Goal: Task Accomplishment & Management: Manage account settings

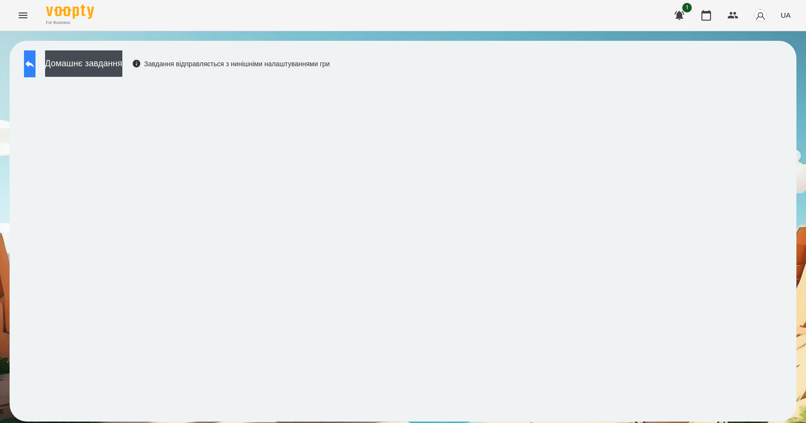
click at [35, 68] on icon at bounding box center [30, 64] width 12 height 12
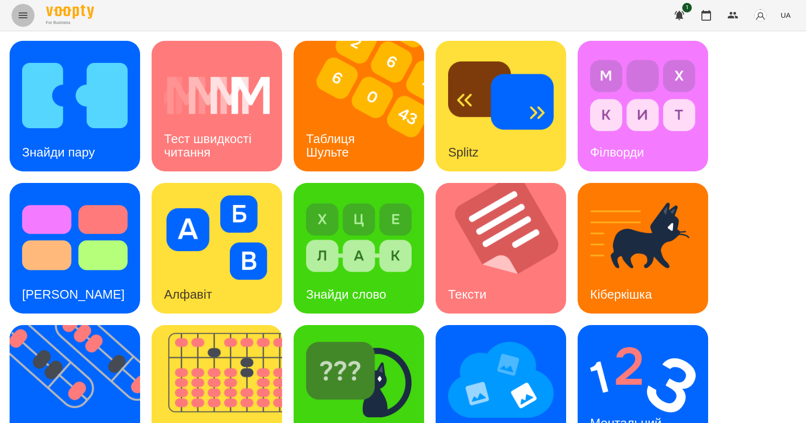
click at [19, 21] on icon "Menu" at bounding box center [23, 16] width 12 height 12
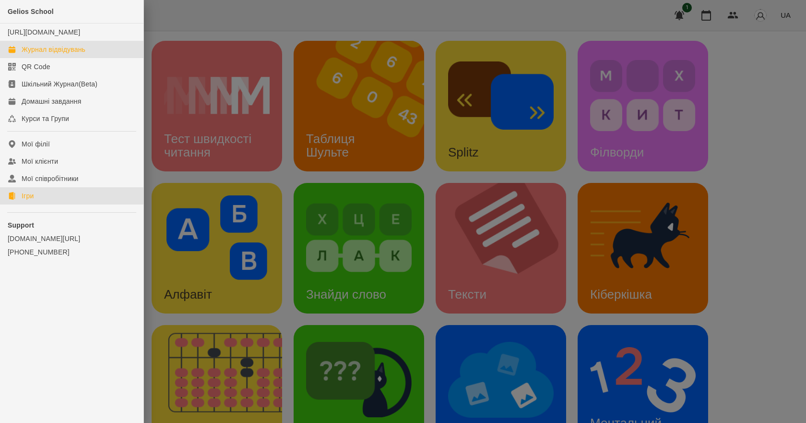
click at [61, 54] on div "Журнал відвідувань" at bounding box center [54, 50] width 64 height 10
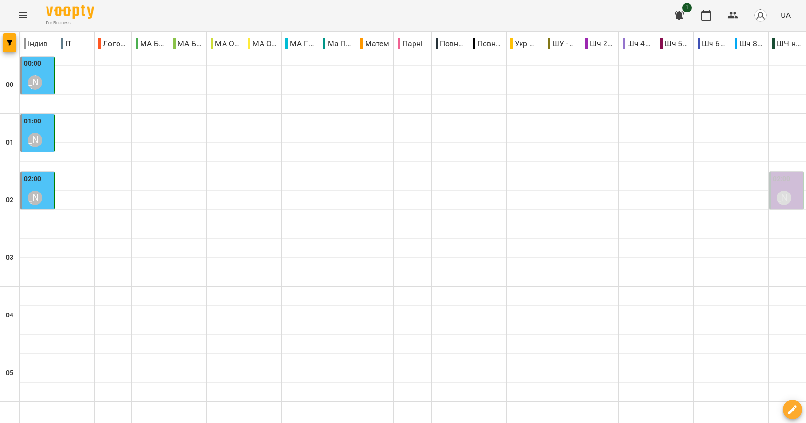
type input "**********"
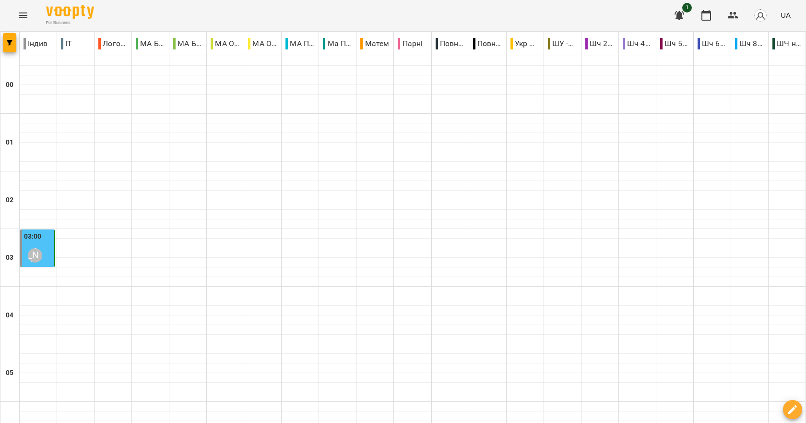
type input "**********"
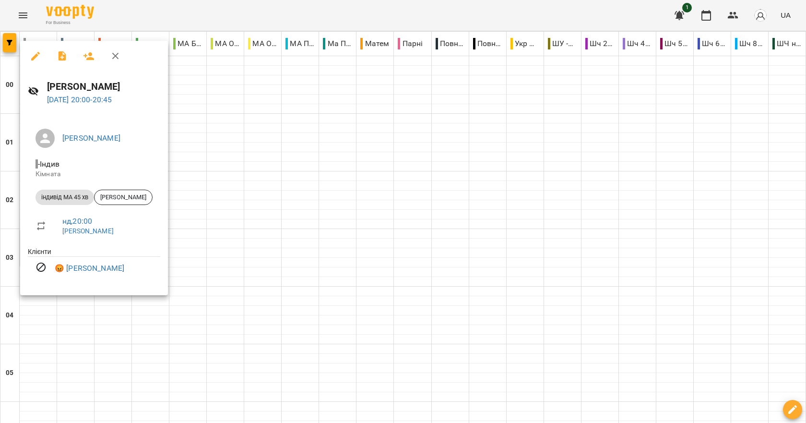
click at [97, 317] on div at bounding box center [403, 211] width 806 height 423
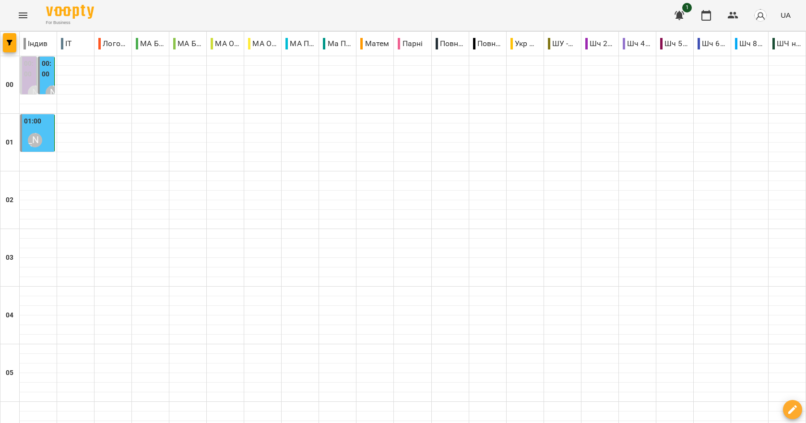
click at [45, 79] on label "00:00" at bounding box center [47, 69] width 11 height 21
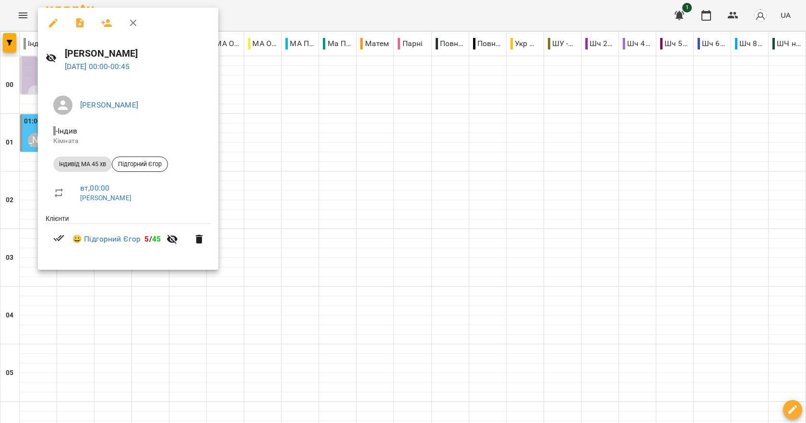
click at [361, 148] on div at bounding box center [403, 211] width 806 height 423
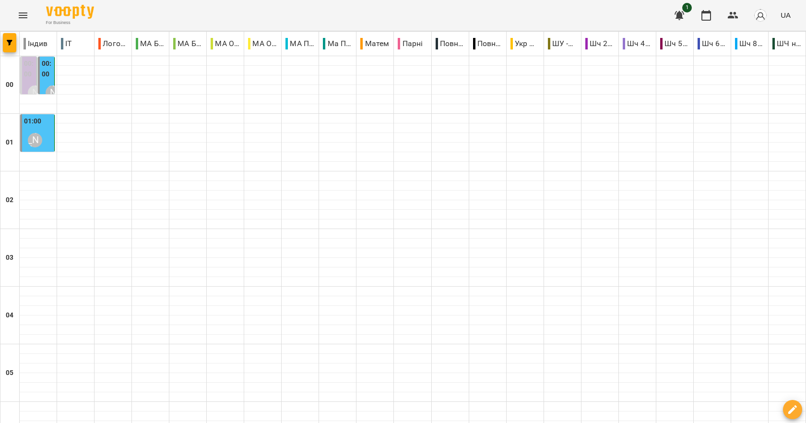
scroll to position [767, 0]
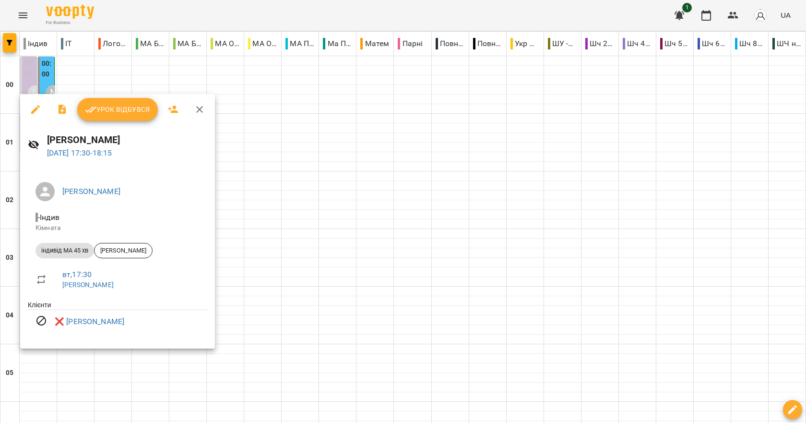
click at [353, 317] on div at bounding box center [403, 211] width 806 height 423
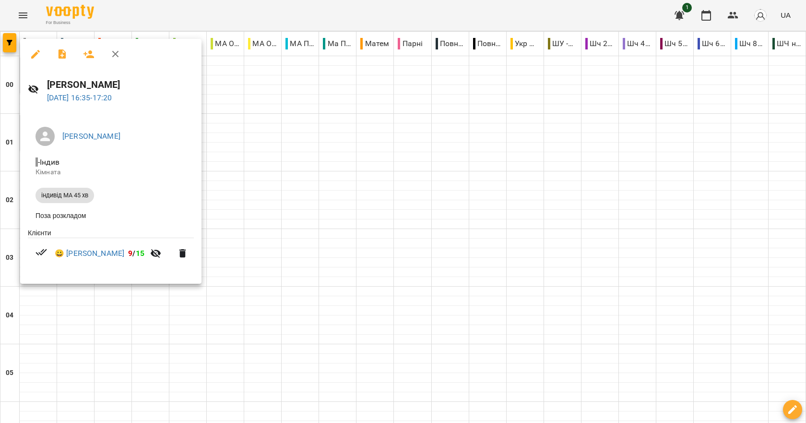
click at [292, 301] on div at bounding box center [403, 211] width 806 height 423
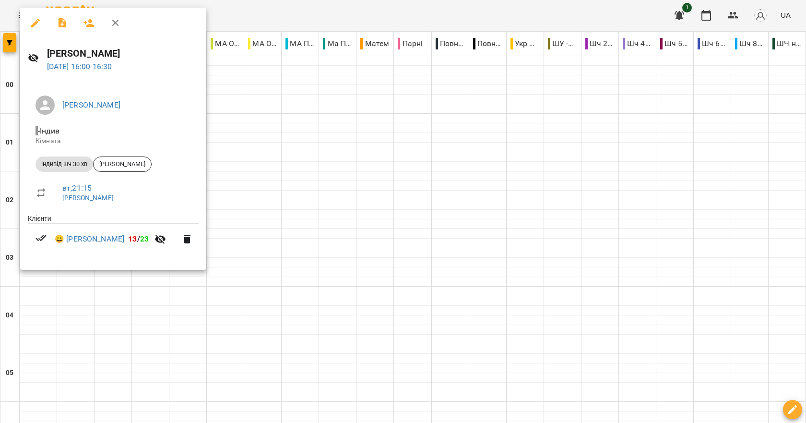
click at [261, 322] on div at bounding box center [403, 211] width 806 height 423
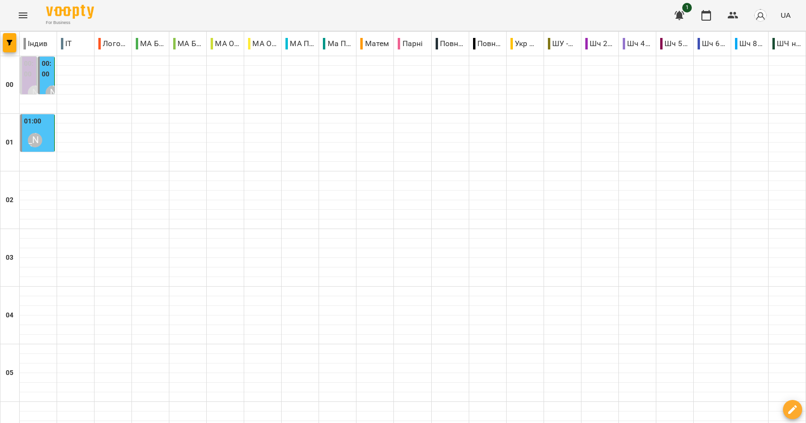
scroll to position [1079, 0]
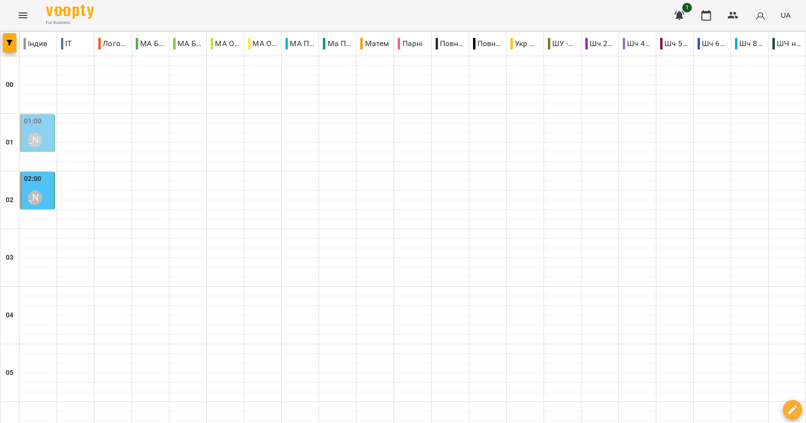
click at [19, 135] on div "01" at bounding box center [9, 143] width 19 height 58
click at [32, 135] on div "[PERSON_NAME]" at bounding box center [35, 140] width 14 height 14
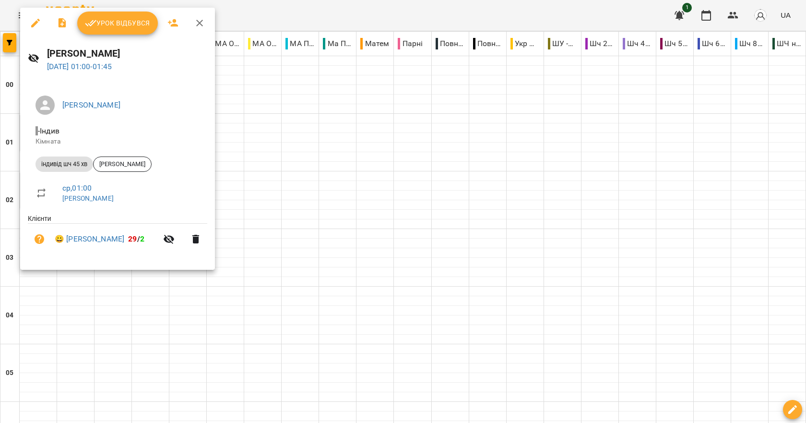
click at [334, 164] on div at bounding box center [403, 211] width 806 height 423
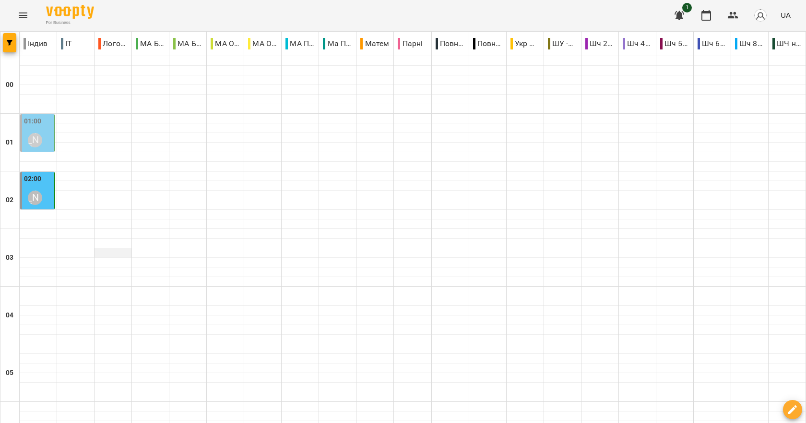
scroll to position [1055, 0]
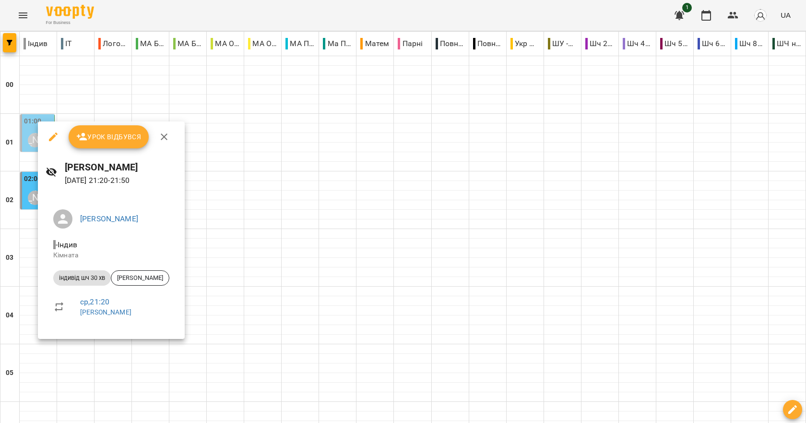
click at [324, 226] on div at bounding box center [403, 211] width 806 height 423
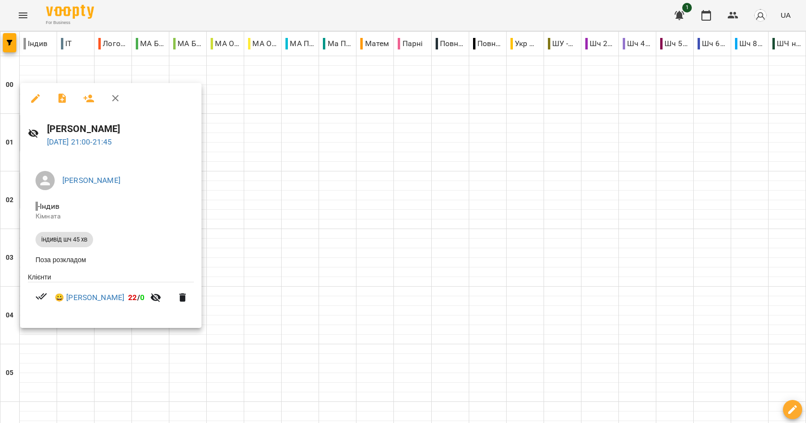
click at [300, 233] on div at bounding box center [403, 211] width 806 height 423
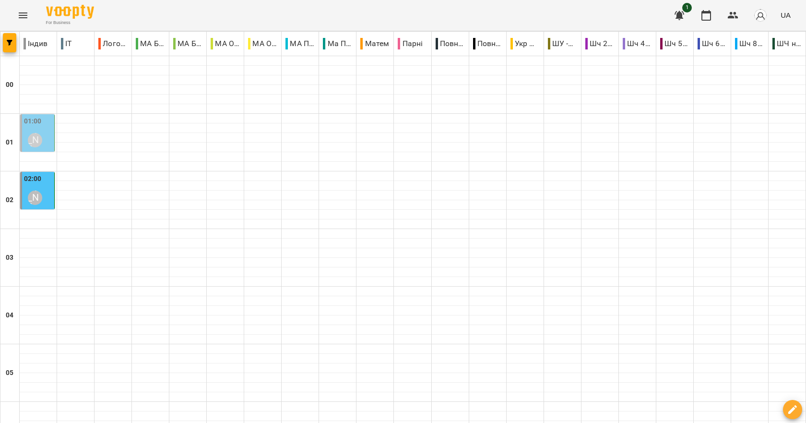
scroll to position [863, 0]
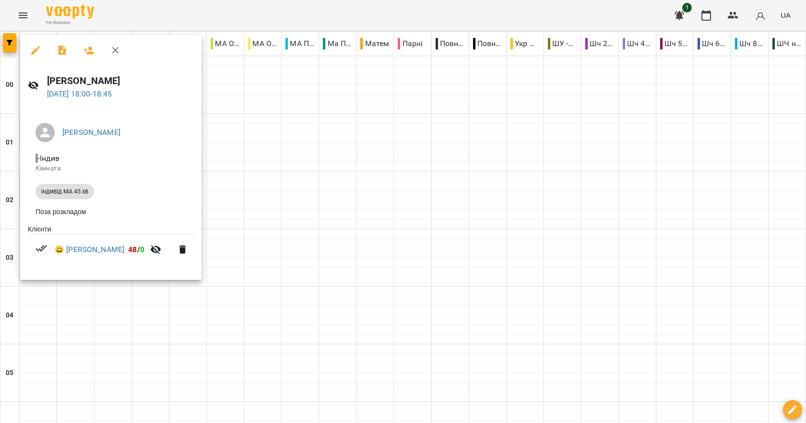
click at [130, 310] on div at bounding box center [403, 211] width 806 height 423
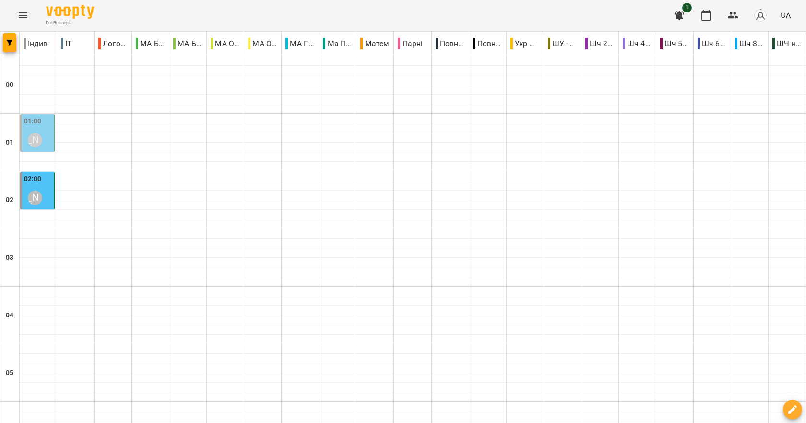
scroll to position [1079, 0]
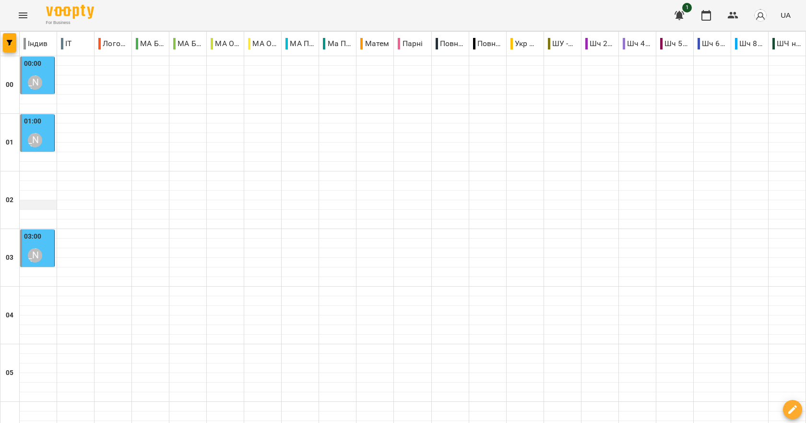
scroll to position [959, 0]
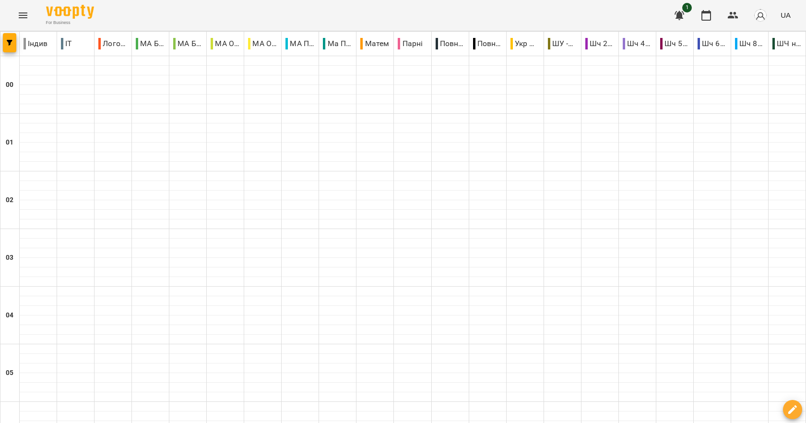
scroll to position [1079, 0]
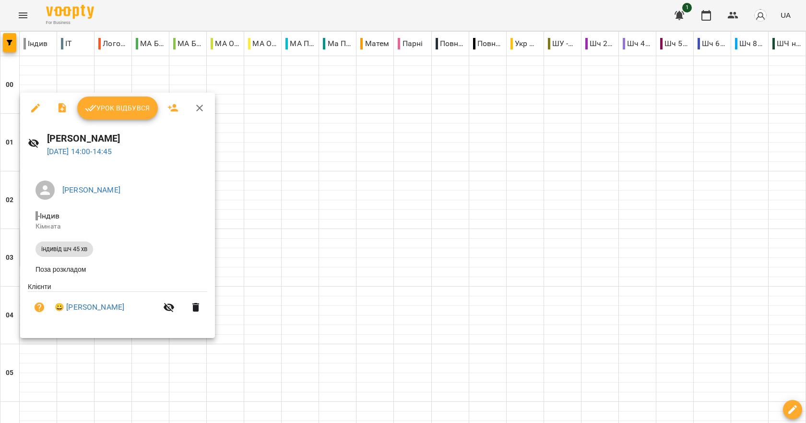
click at [255, 280] on div at bounding box center [403, 211] width 806 height 423
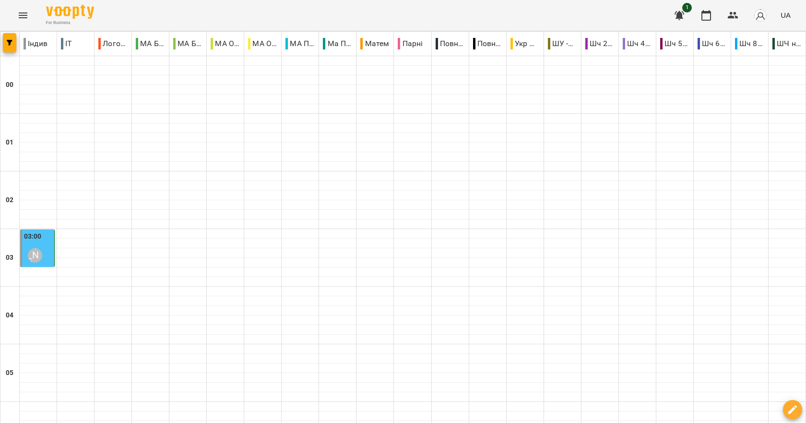
scroll to position [1079, 0]
type input "**********"
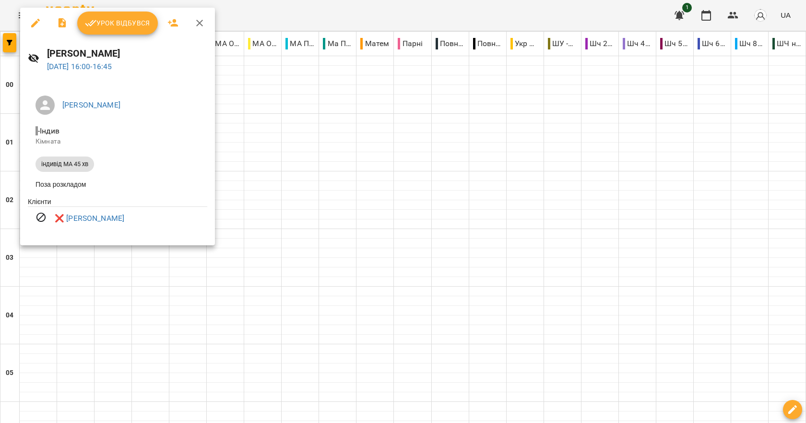
click at [319, 179] on div at bounding box center [403, 211] width 806 height 423
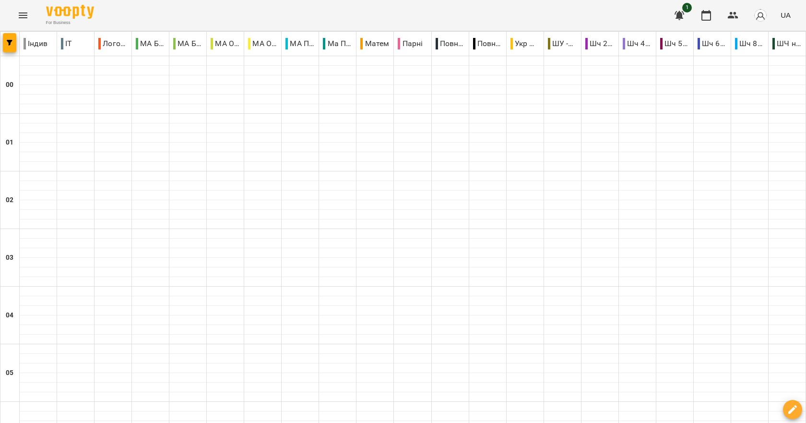
scroll to position [935, 0]
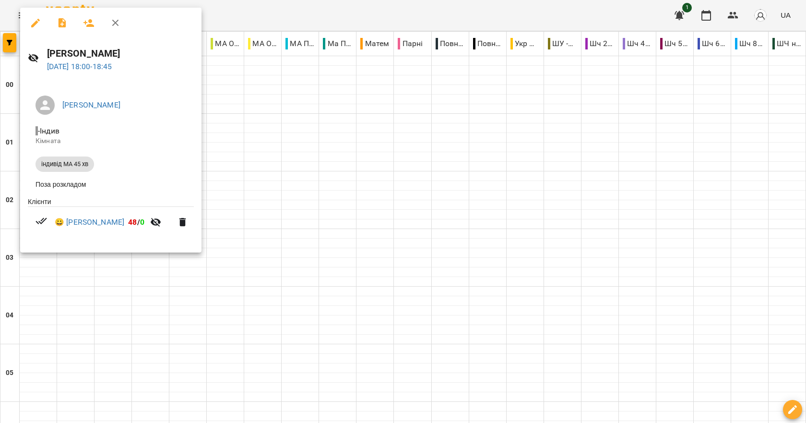
click at [337, 175] on div at bounding box center [403, 211] width 806 height 423
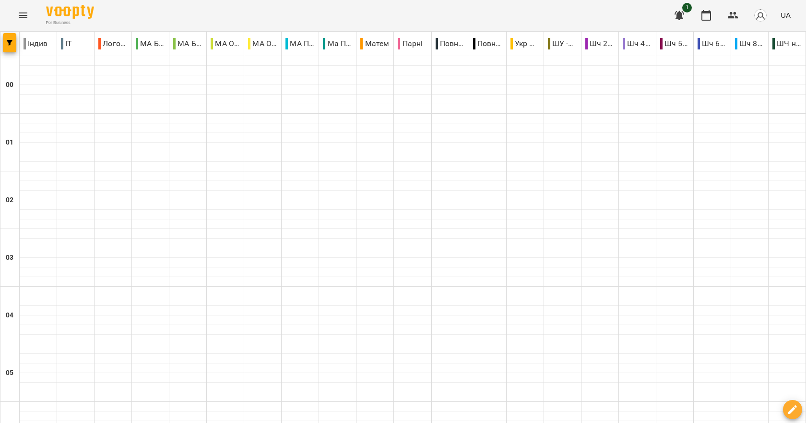
scroll to position [1079, 0]
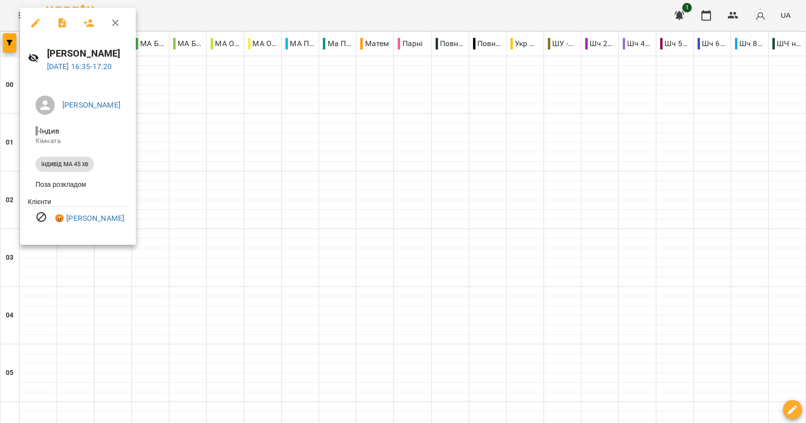
click at [171, 275] on div at bounding box center [403, 211] width 806 height 423
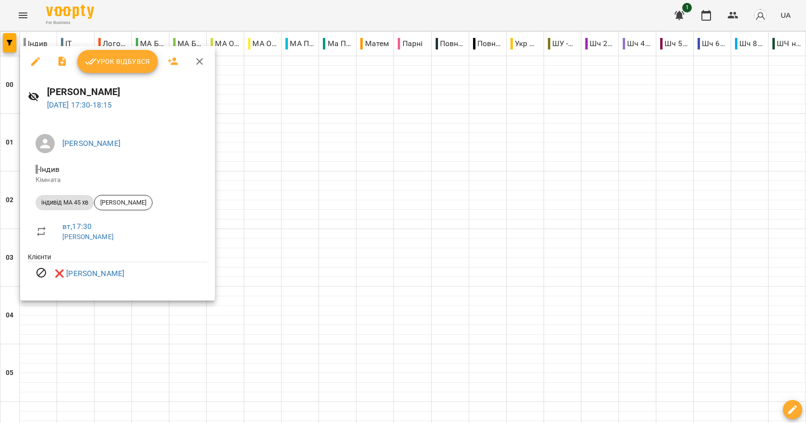
click at [162, 330] on div at bounding box center [403, 211] width 806 height 423
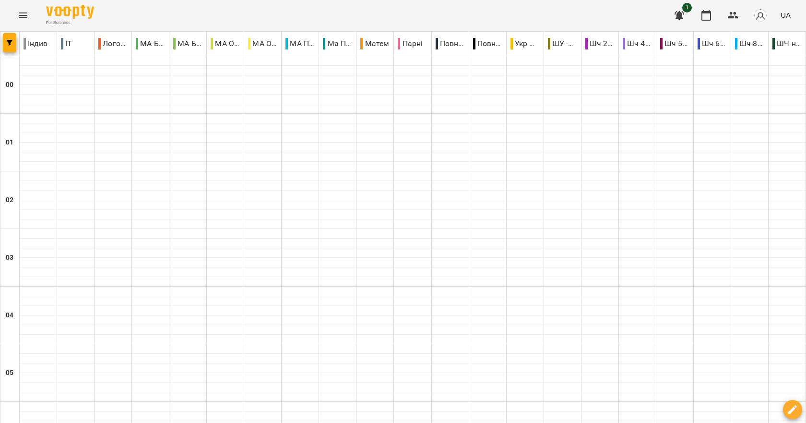
scroll to position [1079, 0]
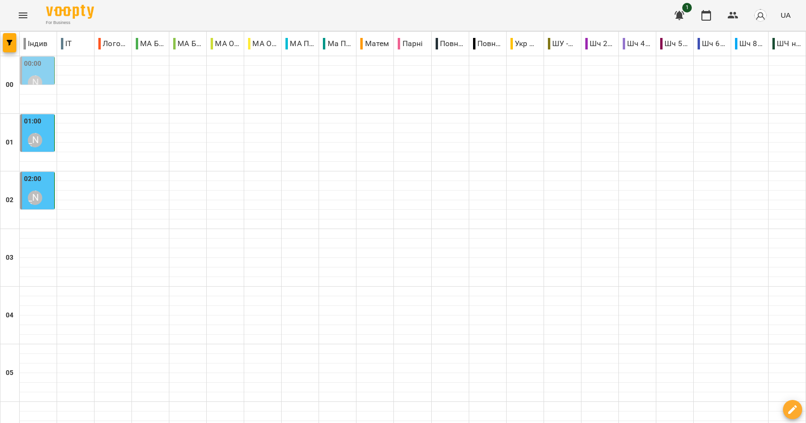
click at [47, 72] on div "00:00 [PERSON_NAME]" at bounding box center [38, 76] width 28 height 35
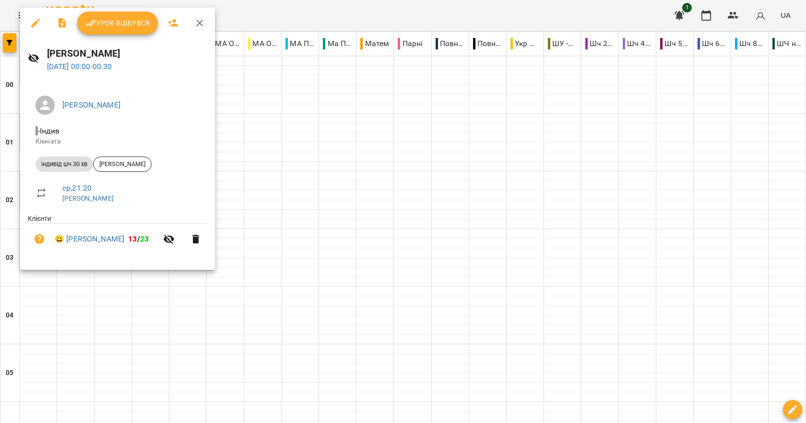
click at [328, 116] on div at bounding box center [403, 211] width 806 height 423
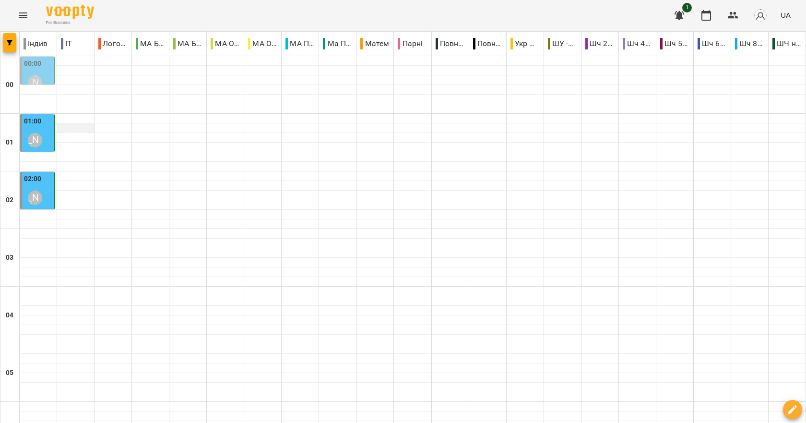
scroll to position [0, 0]
click at [50, 119] on div "01:00 [PERSON_NAME]" at bounding box center [38, 133] width 28 height 35
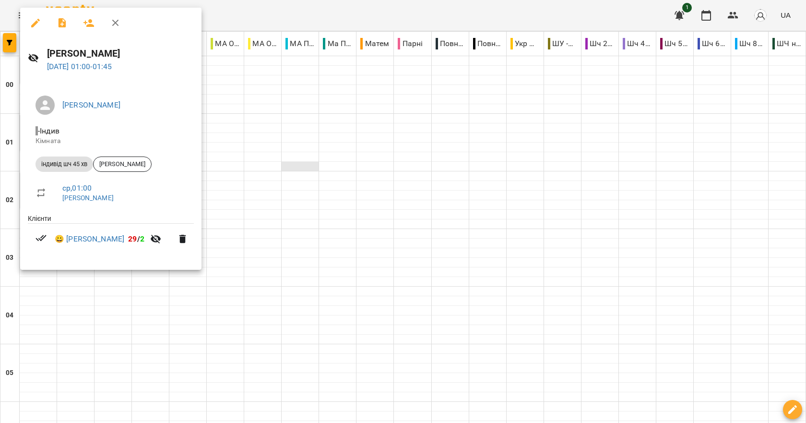
click at [297, 162] on div at bounding box center [403, 211] width 806 height 423
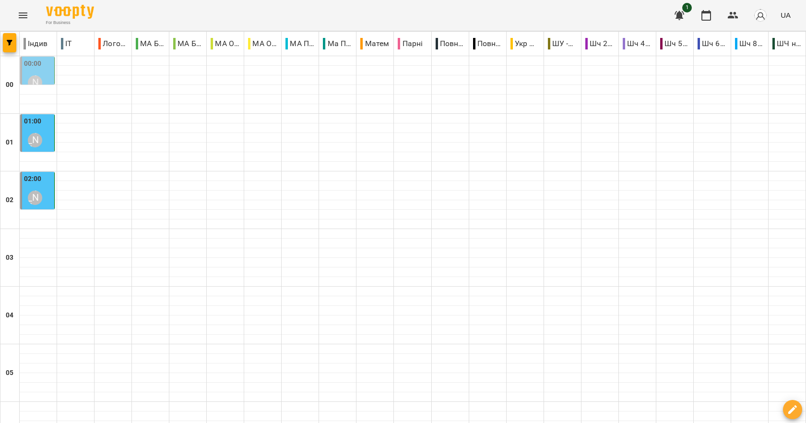
click at [42, 193] on div "[PERSON_NAME]" at bounding box center [35, 198] width 22 height 22
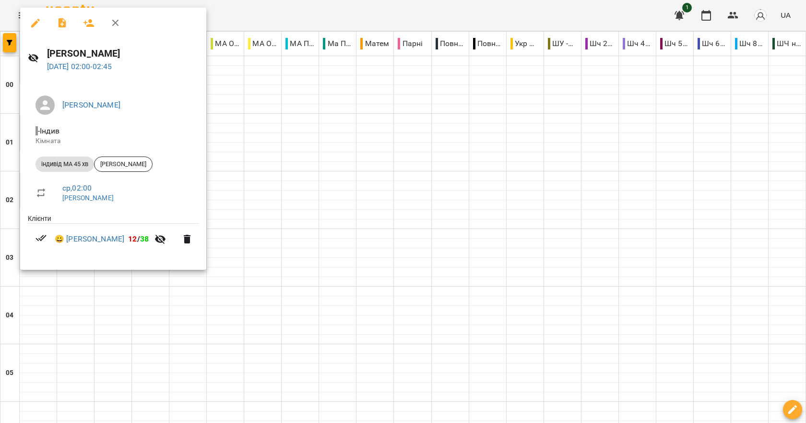
click at [316, 213] on div at bounding box center [403, 211] width 806 height 423
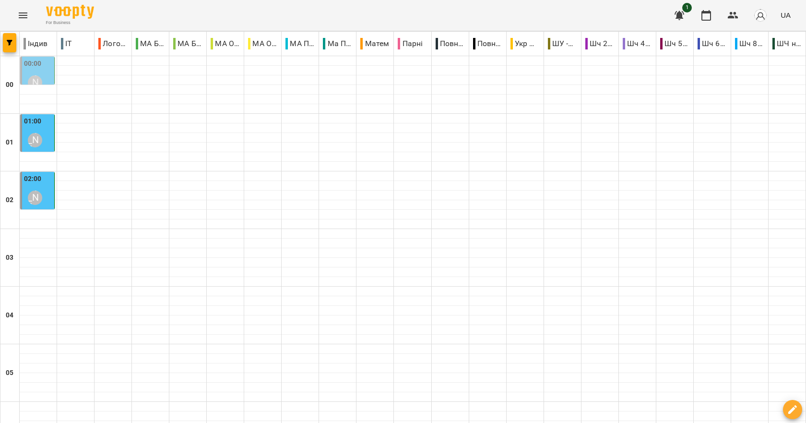
scroll to position [1079, 0]
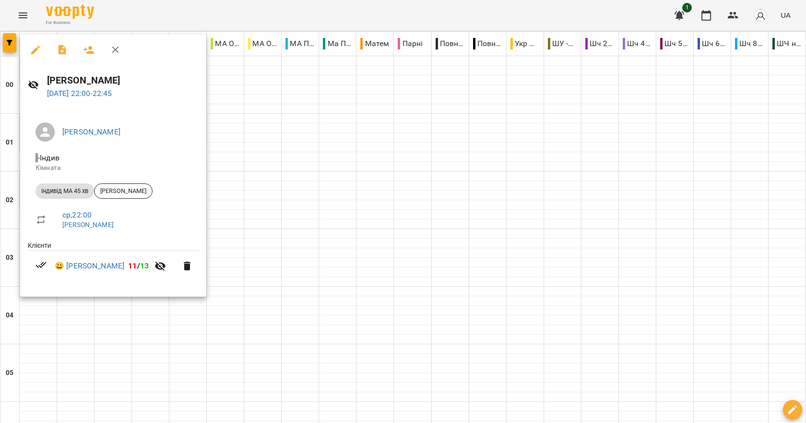
click at [262, 341] on div at bounding box center [403, 211] width 806 height 423
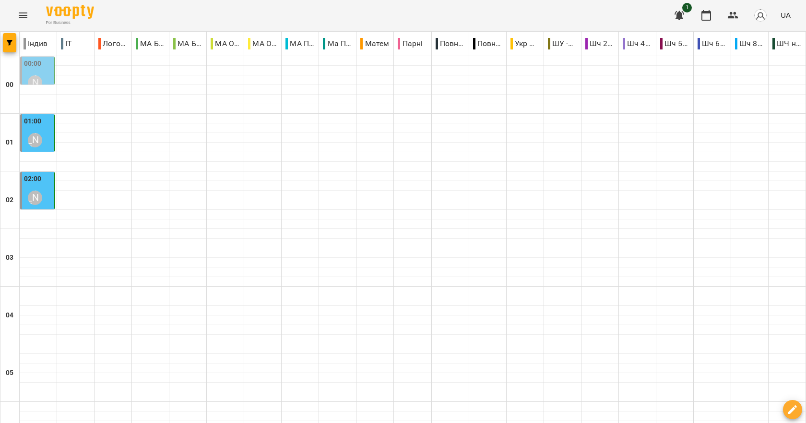
scroll to position [791, 0]
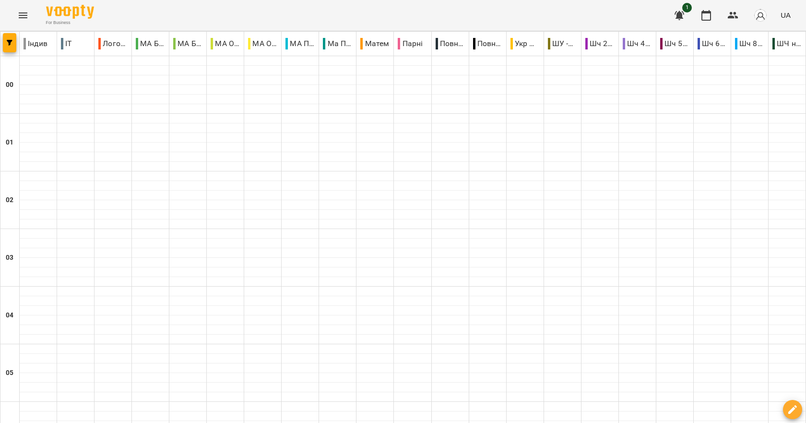
scroll to position [1079, 0]
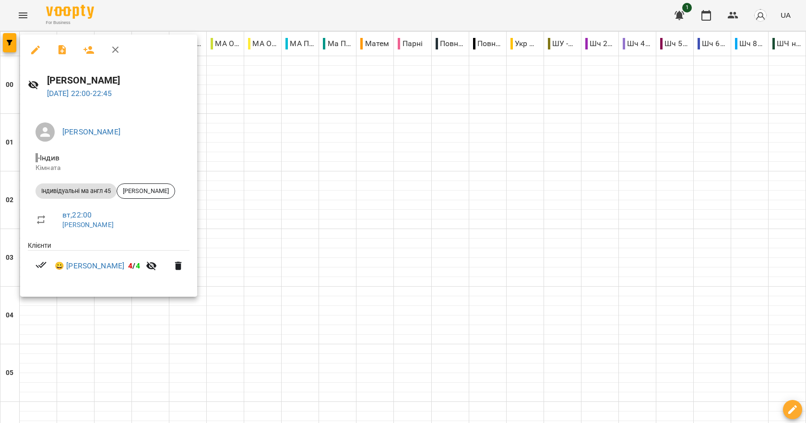
click at [235, 314] on div at bounding box center [403, 211] width 806 height 423
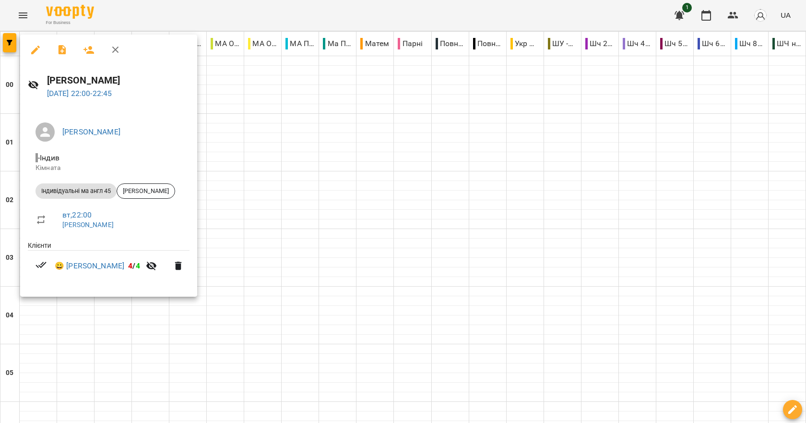
click at [273, 225] on div at bounding box center [403, 211] width 806 height 423
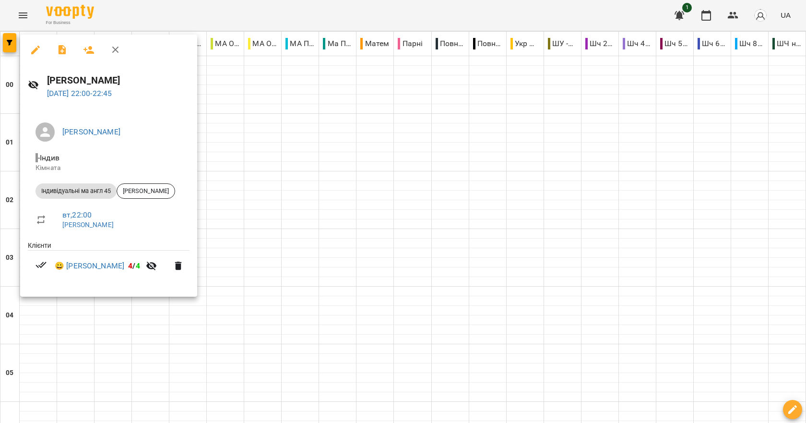
click at [239, 310] on div at bounding box center [403, 211] width 806 height 423
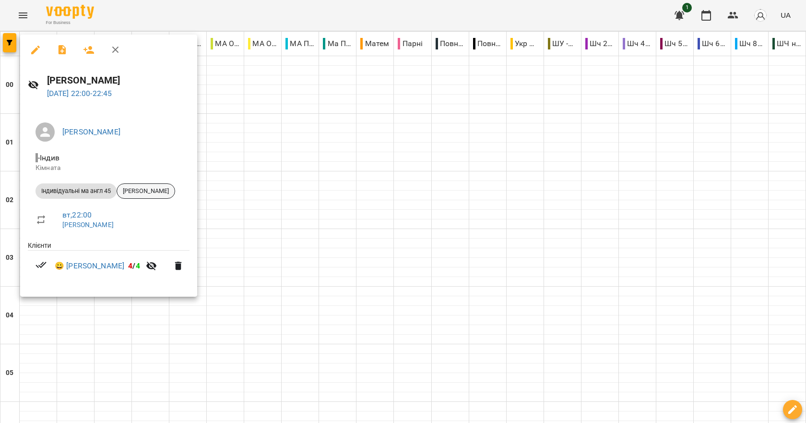
click at [153, 190] on span "[PERSON_NAME]" at bounding box center [146, 191] width 58 height 9
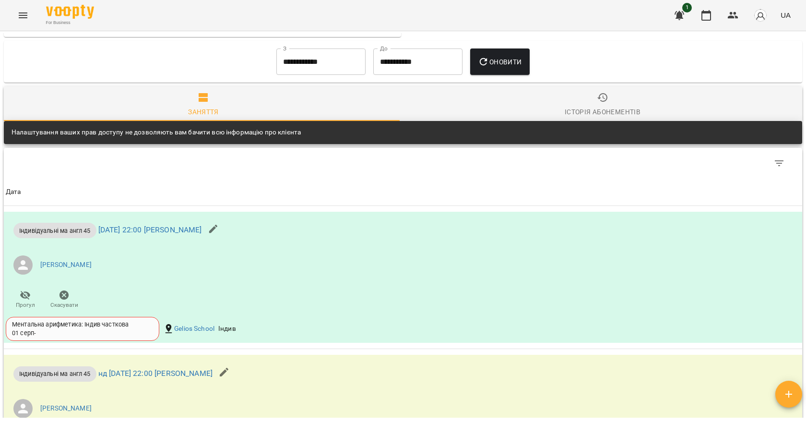
scroll to position [632, 0]
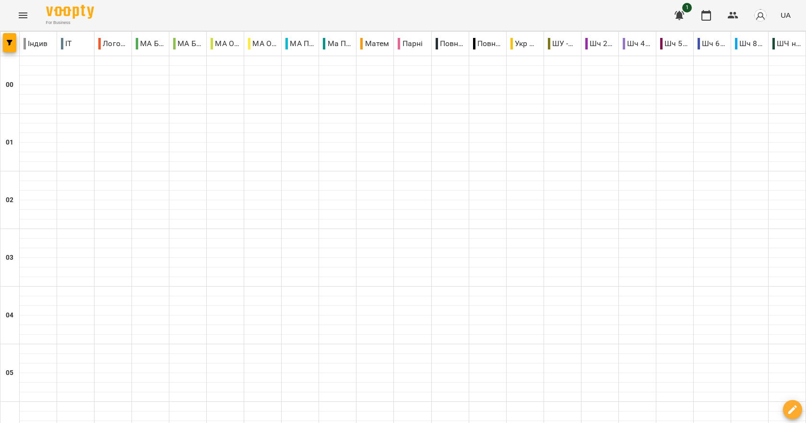
scroll to position [1079, 0]
type input "**********"
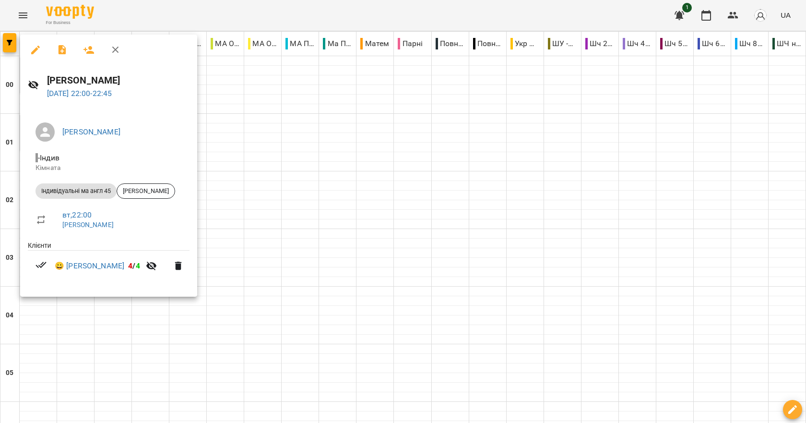
click at [226, 306] on div at bounding box center [403, 211] width 806 height 423
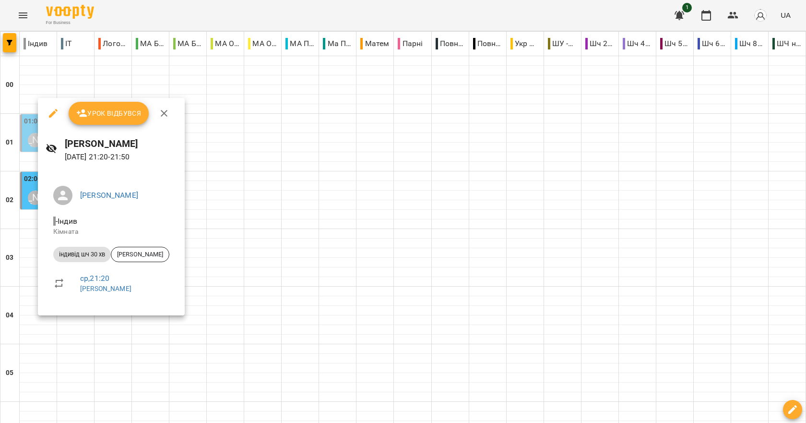
click at [293, 348] on div at bounding box center [403, 211] width 806 height 423
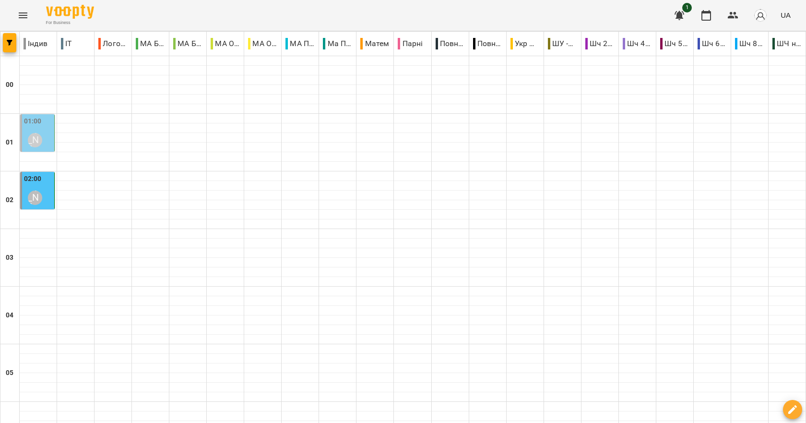
scroll to position [887, 0]
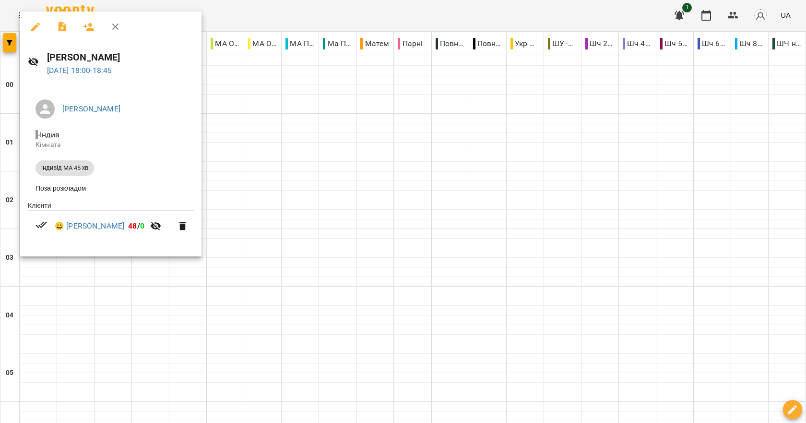
click at [144, 294] on div at bounding box center [403, 211] width 806 height 423
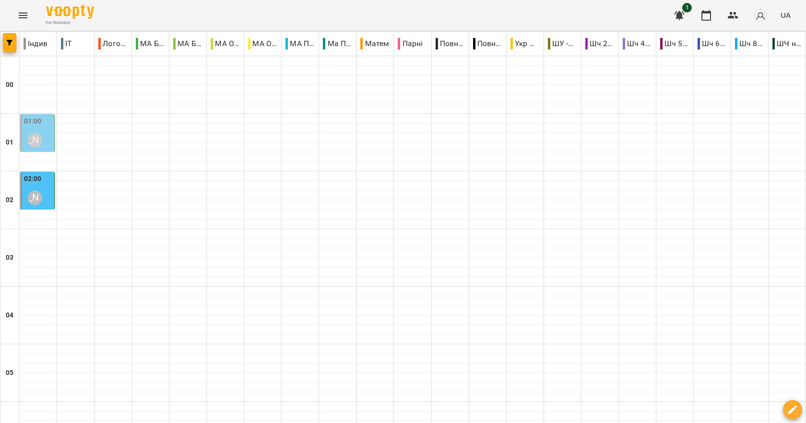
scroll to position [1079, 0]
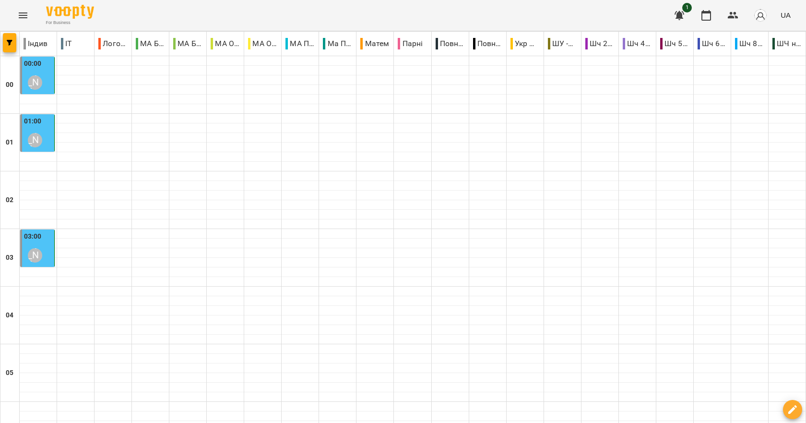
type input "**********"
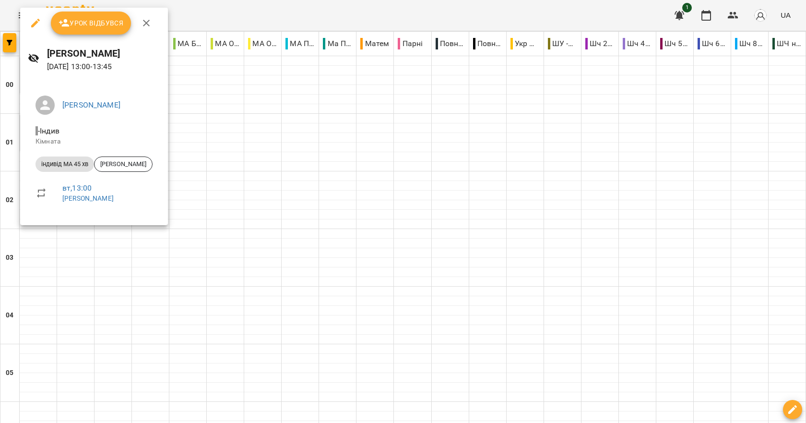
click at [76, 276] on div at bounding box center [403, 211] width 806 height 423
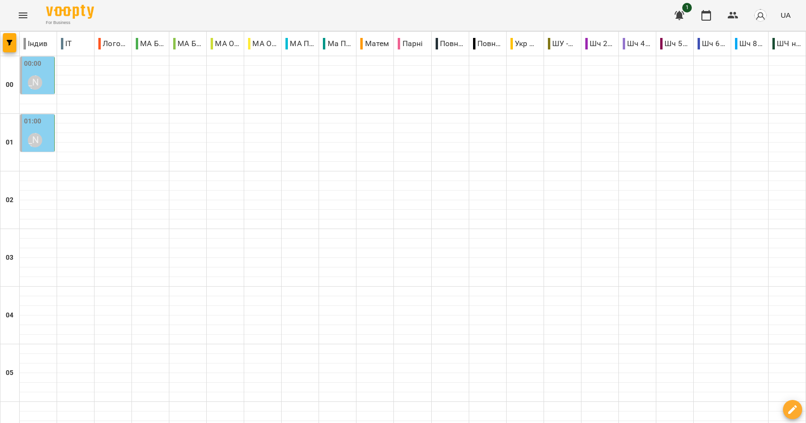
scroll to position [1079, 0]
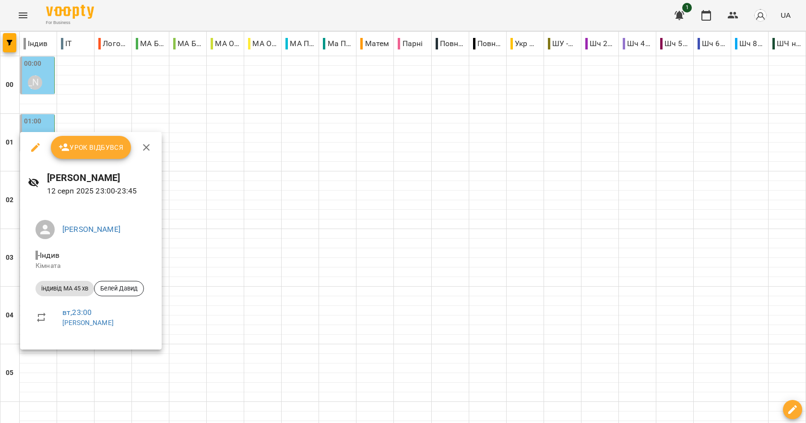
click at [241, 292] on div at bounding box center [403, 211] width 806 height 423
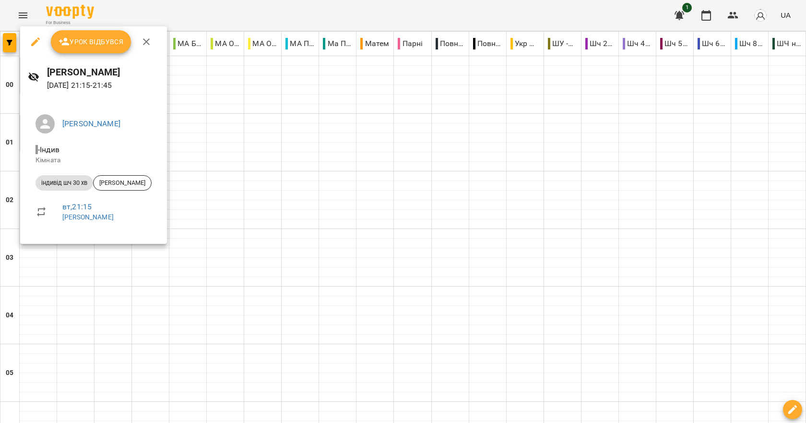
click at [146, 287] on div at bounding box center [403, 211] width 806 height 423
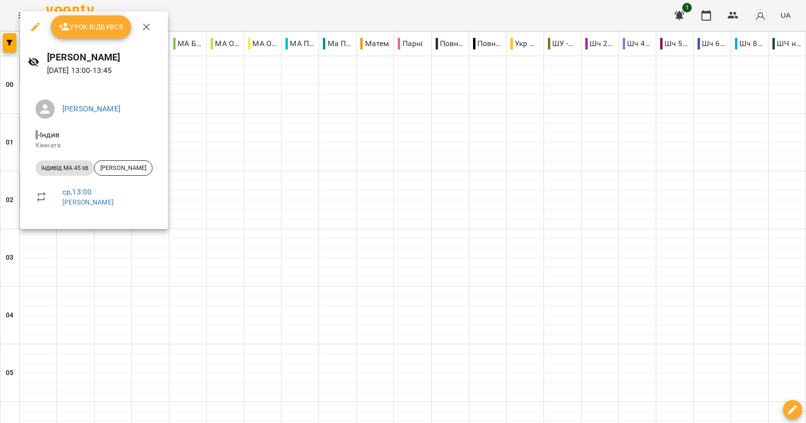
click at [221, 272] on div at bounding box center [403, 211] width 806 height 423
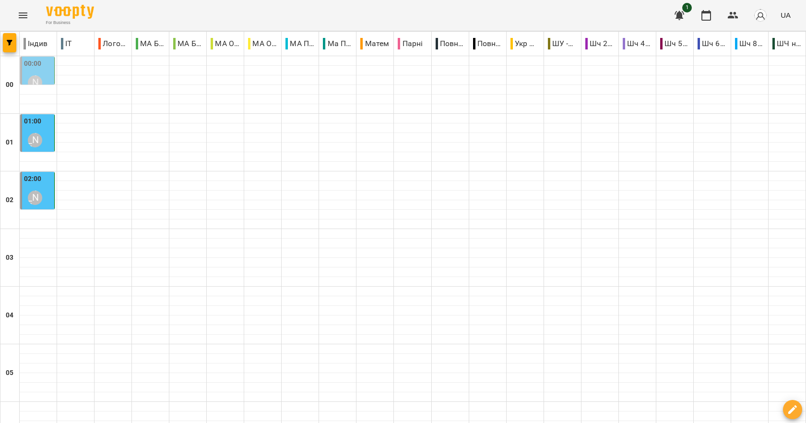
scroll to position [455, 0]
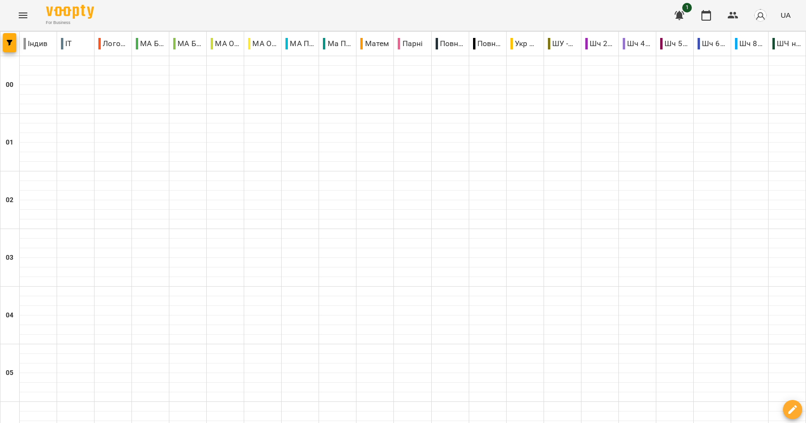
scroll to position [1079, 0]
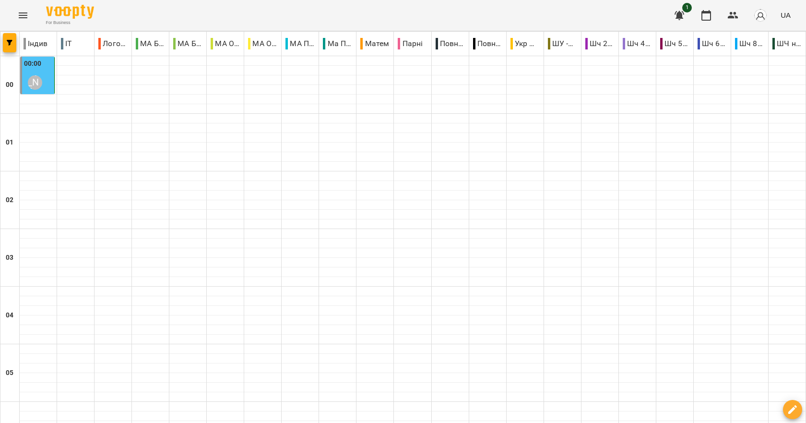
scroll to position [455, 0]
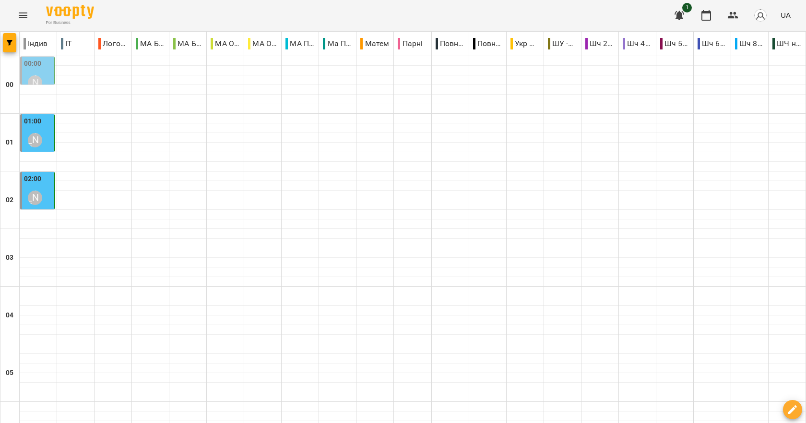
scroll to position [1079, 0]
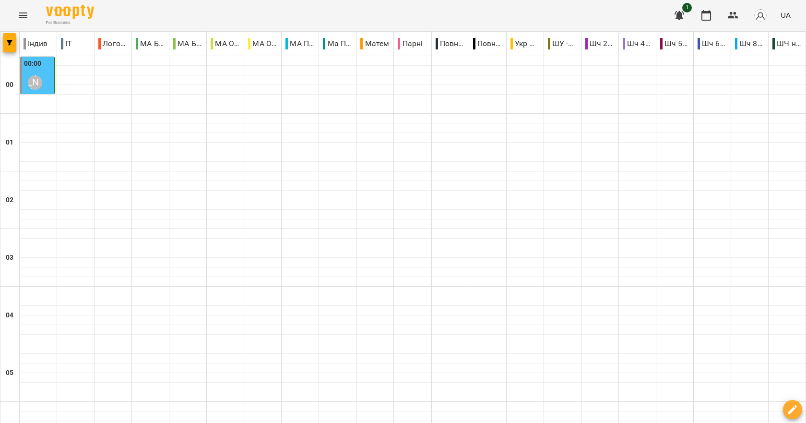
scroll to position [623, 0]
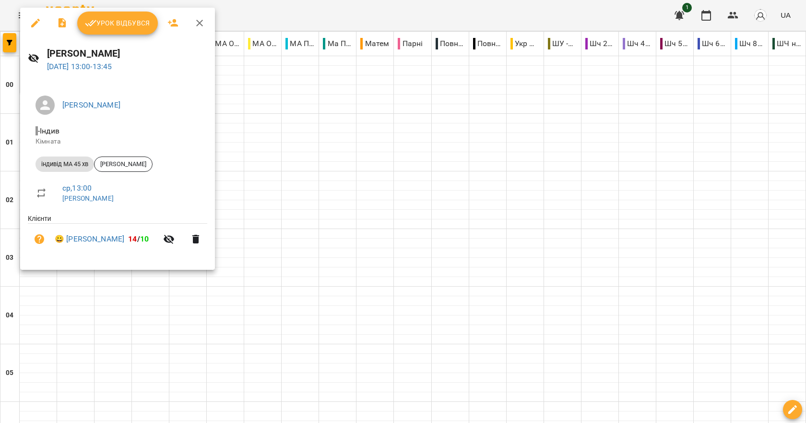
click at [210, 305] on div at bounding box center [403, 211] width 806 height 423
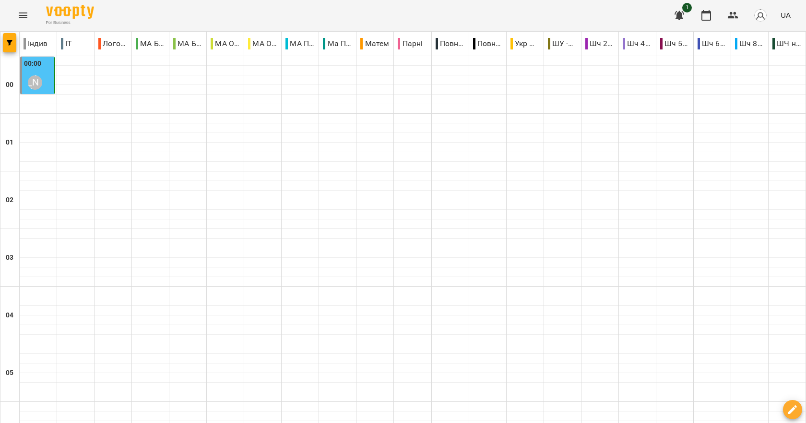
scroll to position [1079, 0]
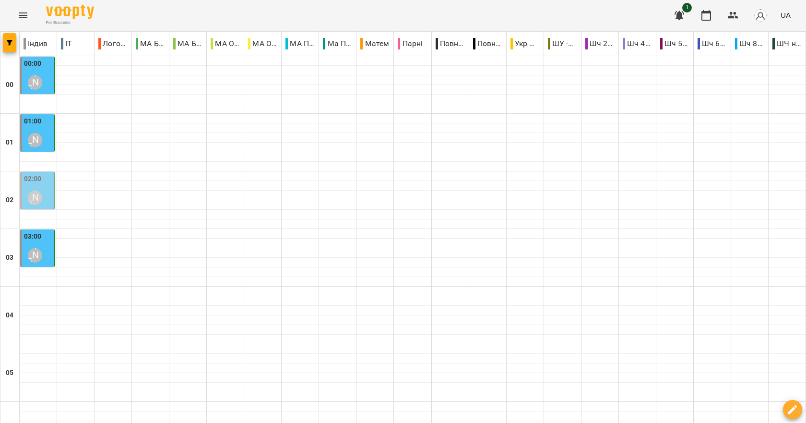
click at [35, 191] on div "[PERSON_NAME]" at bounding box center [35, 197] width 14 height 14
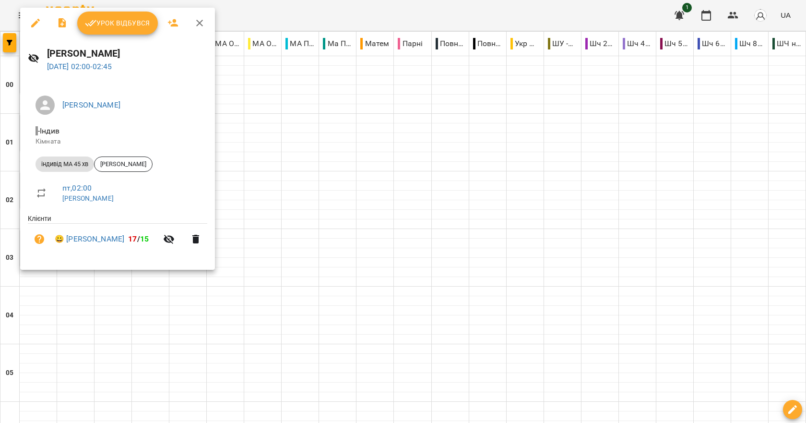
click at [358, 215] on div at bounding box center [403, 211] width 806 height 423
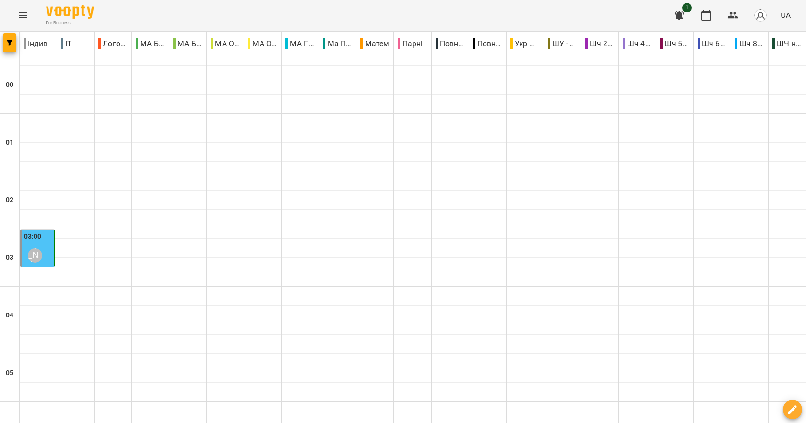
type input "**********"
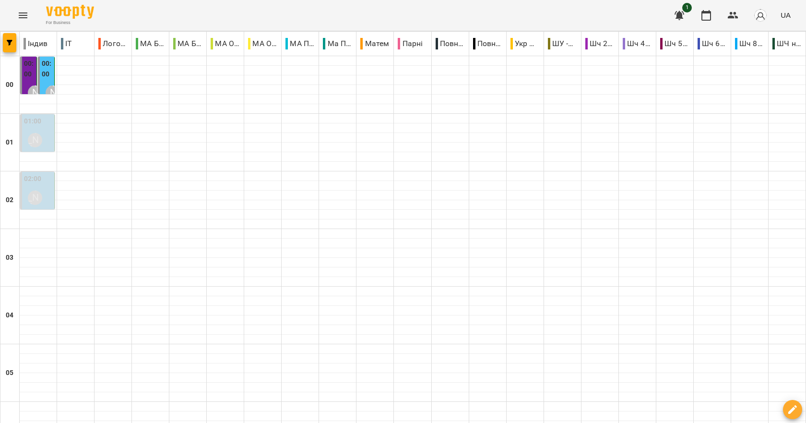
scroll to position [455, 0]
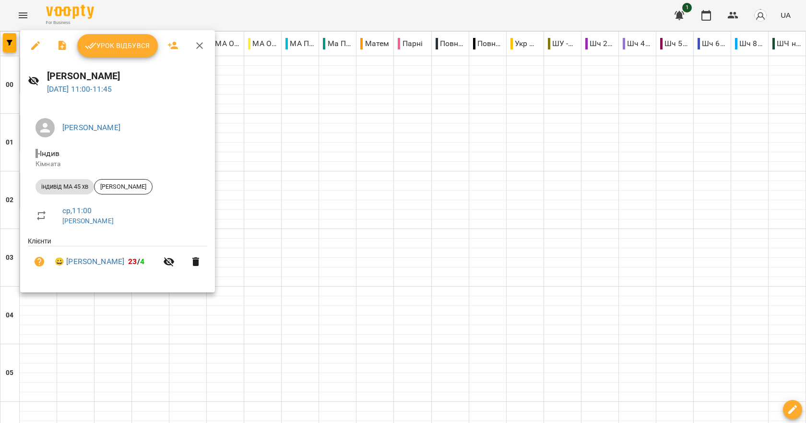
click at [128, 43] on span "Урок відбувся" at bounding box center [117, 46] width 65 height 12
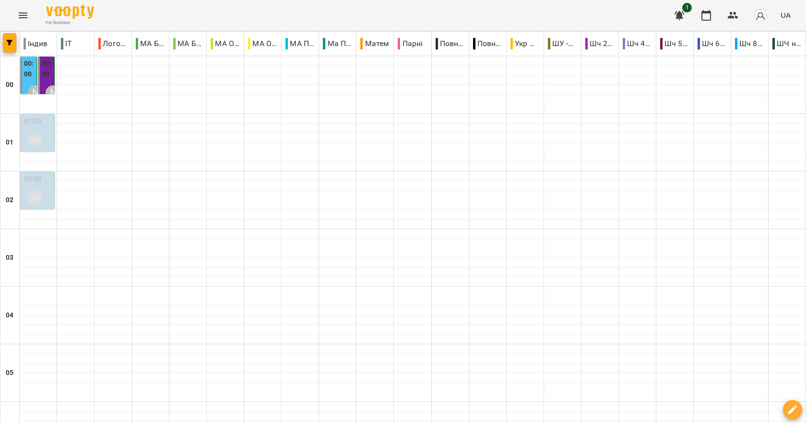
scroll to position [623, 0]
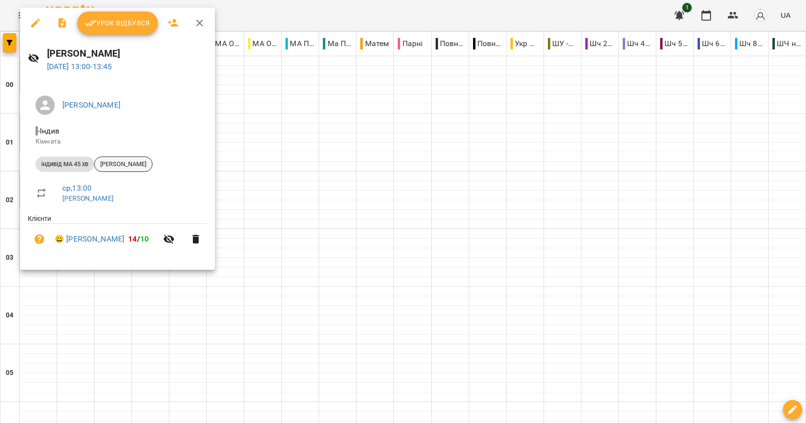
click at [132, 165] on span "[PERSON_NAME]" at bounding box center [123, 164] width 58 height 9
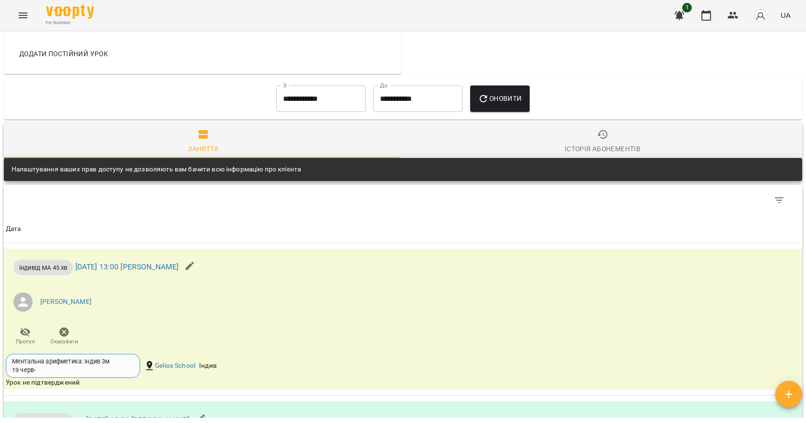
scroll to position [866, 0]
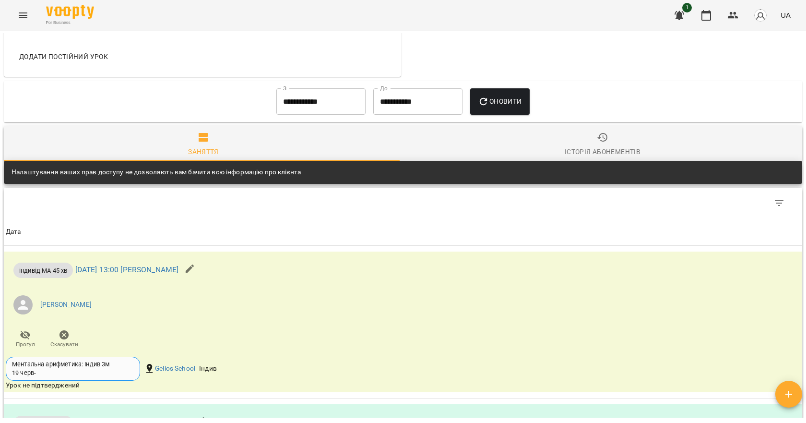
click at [30, 16] on button "Menu" at bounding box center [23, 15] width 23 height 23
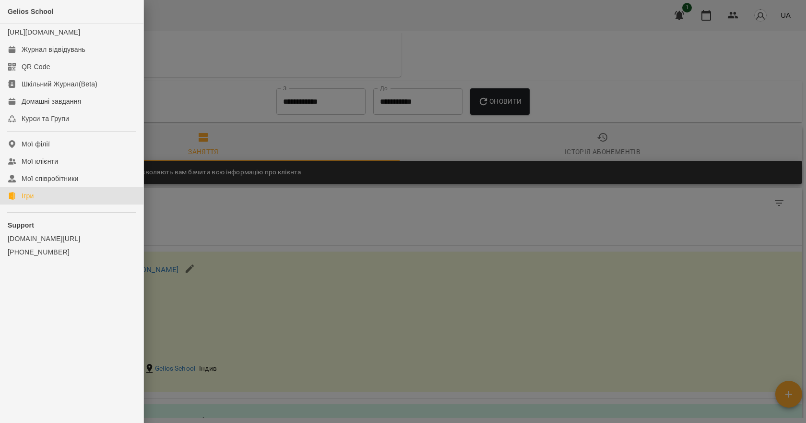
click at [31, 200] on div "Ігри" at bounding box center [28, 196] width 12 height 10
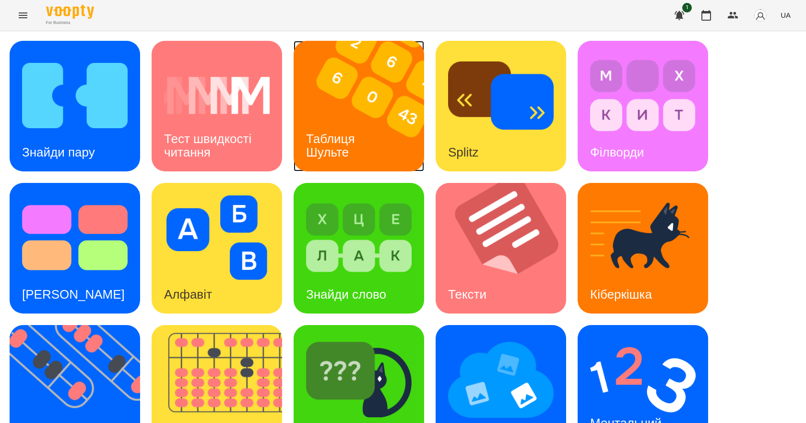
click at [343, 137] on h3 "Таблиця Шульте" at bounding box center [332, 144] width 52 height 27
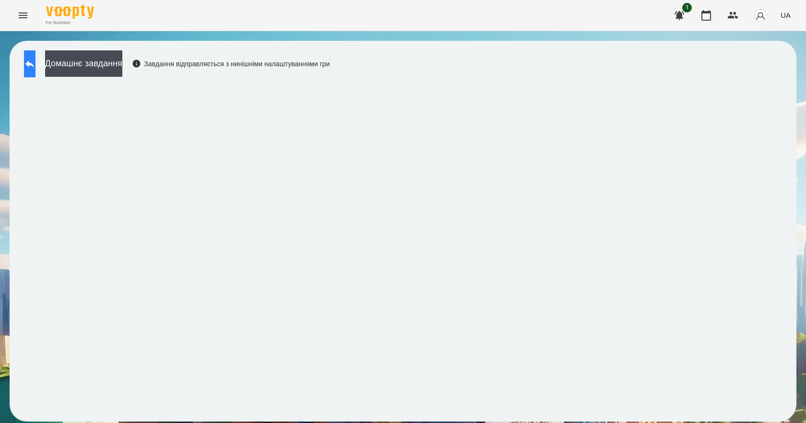
click at [35, 61] on icon at bounding box center [30, 64] width 12 height 12
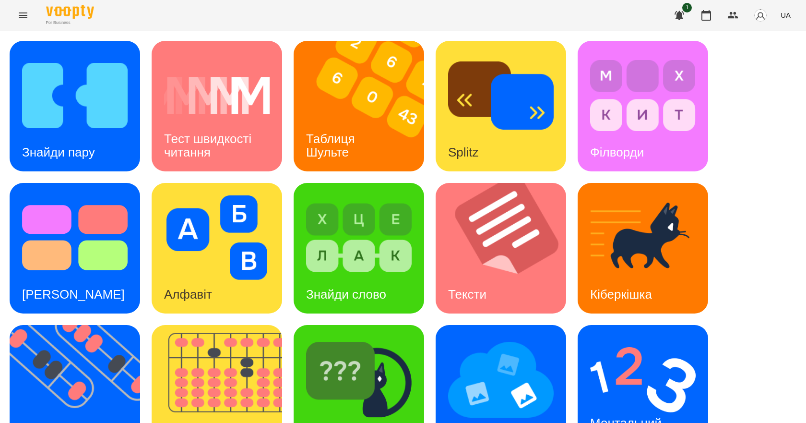
scroll to position [184, 0]
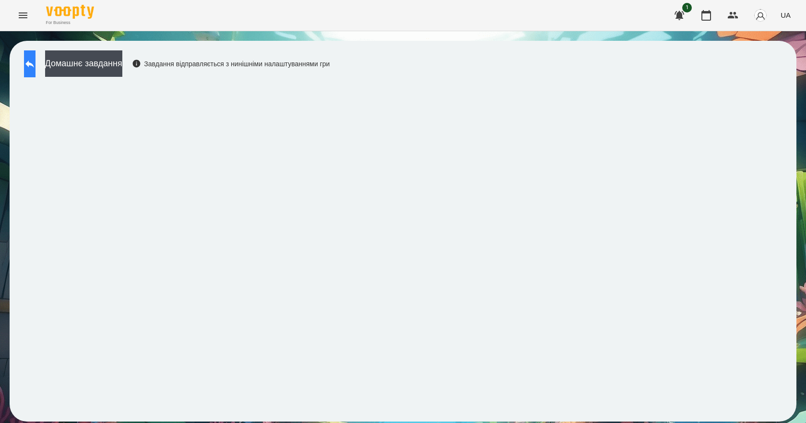
click at [35, 70] on button at bounding box center [30, 63] width 12 height 27
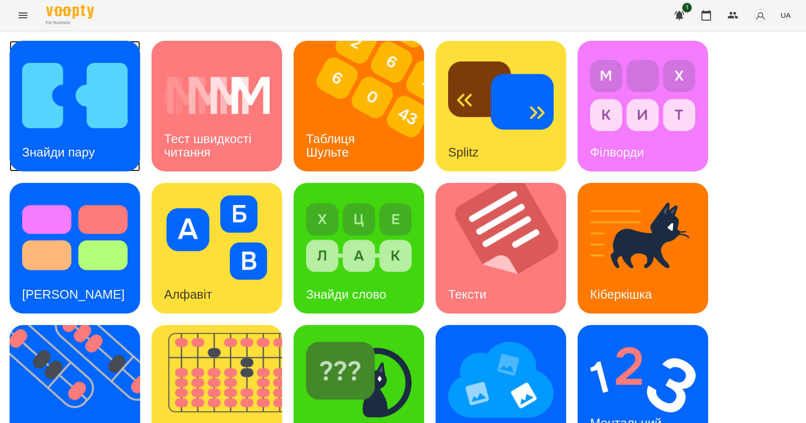
click at [87, 138] on div "Знайди пару" at bounding box center [59, 152] width 98 height 38
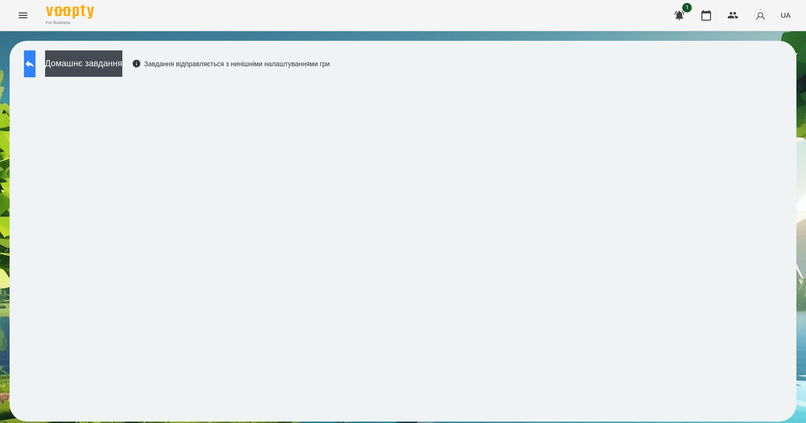
click at [35, 58] on icon at bounding box center [30, 64] width 12 height 12
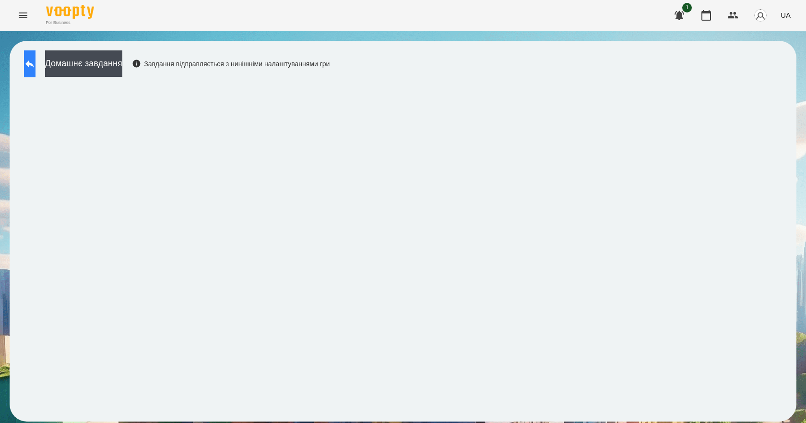
click at [35, 60] on icon at bounding box center [30, 64] width 12 height 12
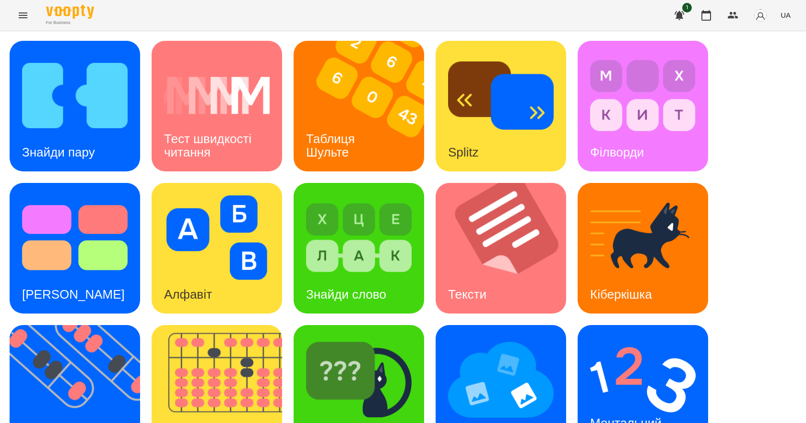
scroll to position [184, 0]
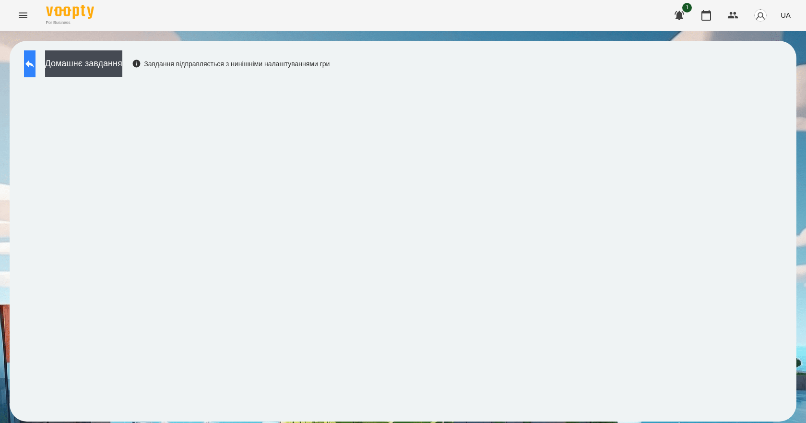
click at [34, 67] on icon at bounding box center [30, 64] width 12 height 12
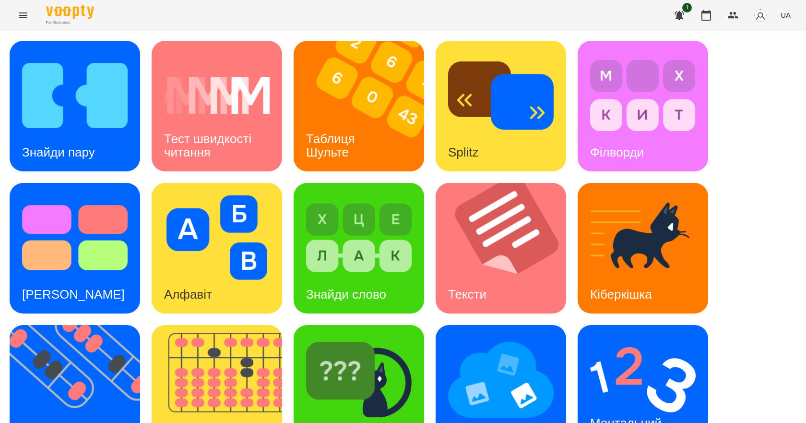
scroll to position [184, 0]
click at [662, 415] on h3 "Ментальний рахунок" at bounding box center [627, 428] width 75 height 27
